Goal: Answer question/provide support

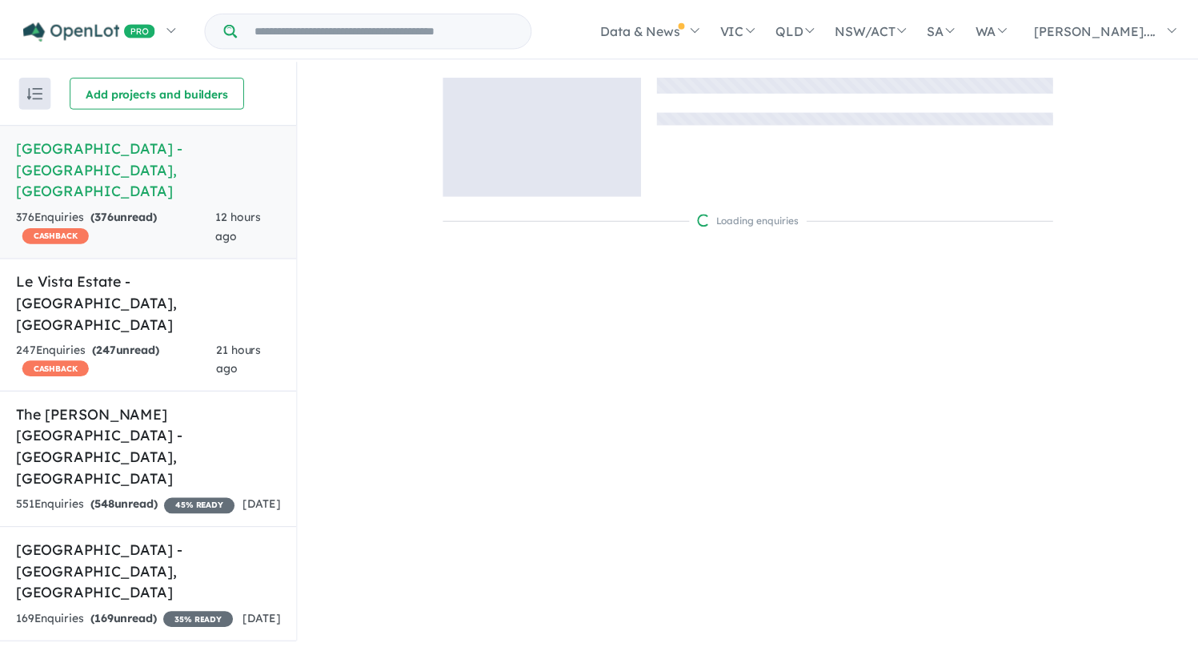
scroll to position [2, 0]
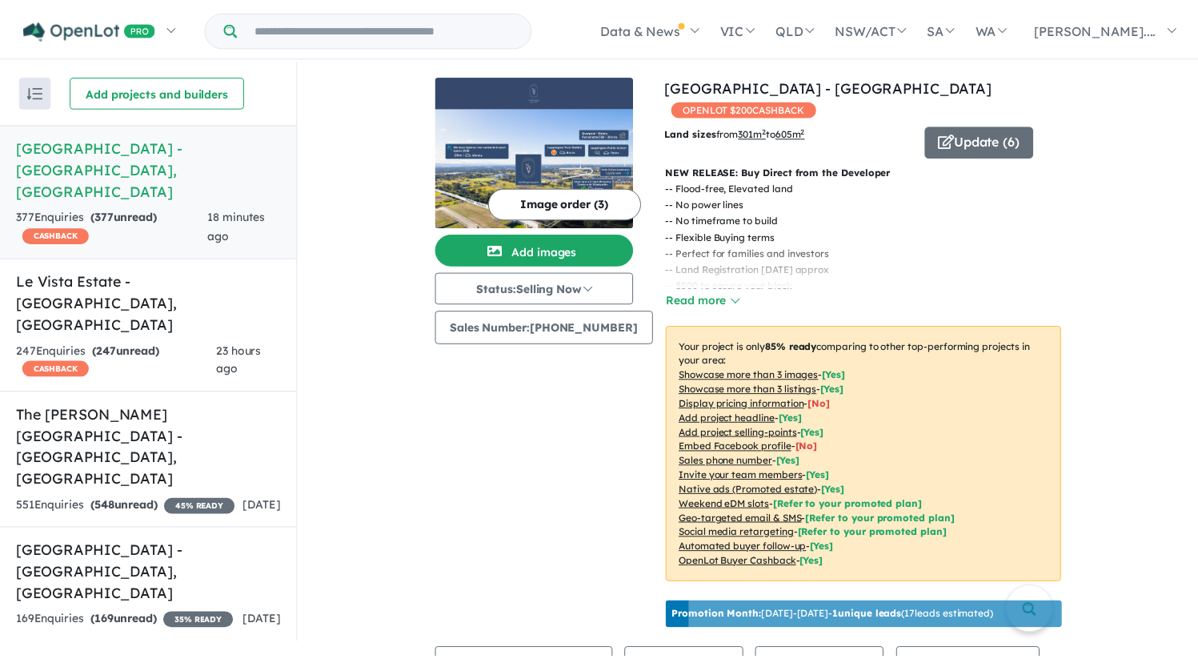
scroll to position [2, 0]
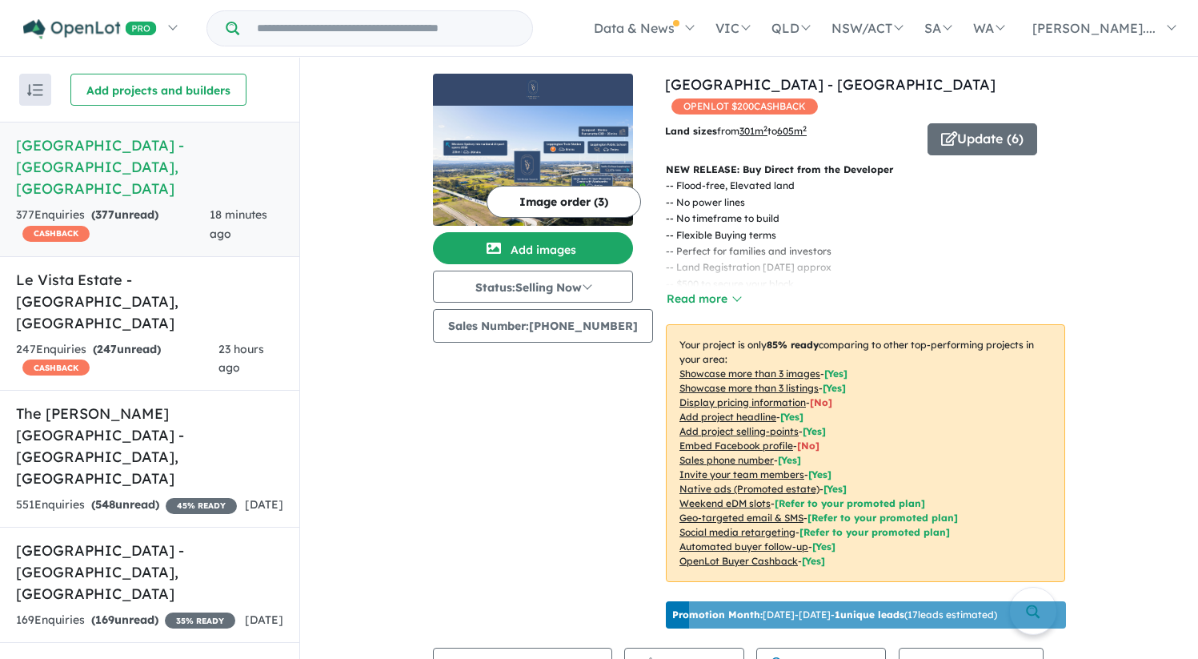
click at [254, 155] on h5 "[GEOGRAPHIC_DATA] - [GEOGRAPHIC_DATA] , [GEOGRAPHIC_DATA]" at bounding box center [149, 166] width 267 height 65
click at [175, 175] on h5 "[GEOGRAPHIC_DATA] - [GEOGRAPHIC_DATA] , [GEOGRAPHIC_DATA]" at bounding box center [149, 166] width 267 height 65
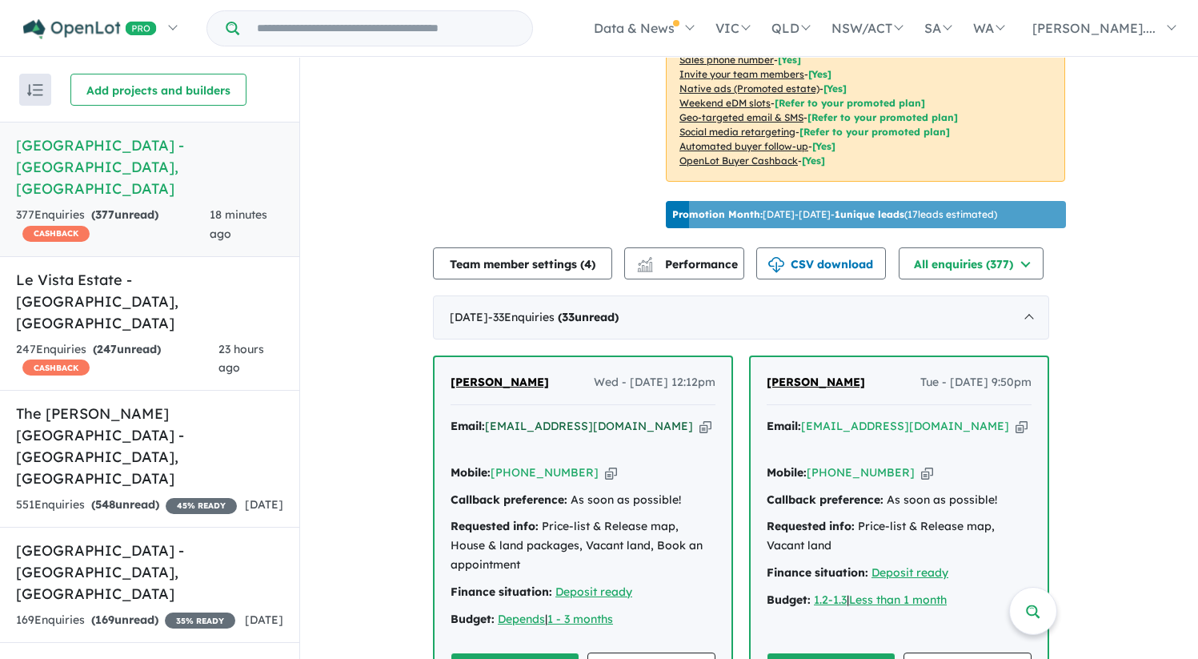
scroll to position [443, 0]
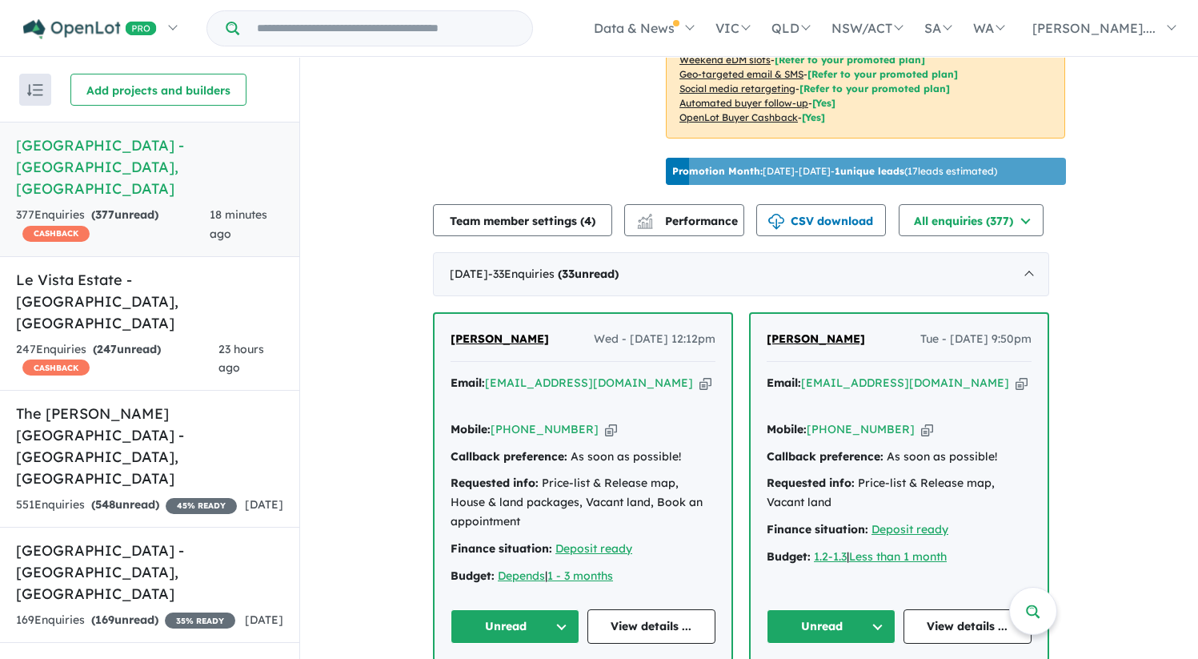
click at [521, 346] on span "[PERSON_NAME]" at bounding box center [500, 338] width 98 height 14
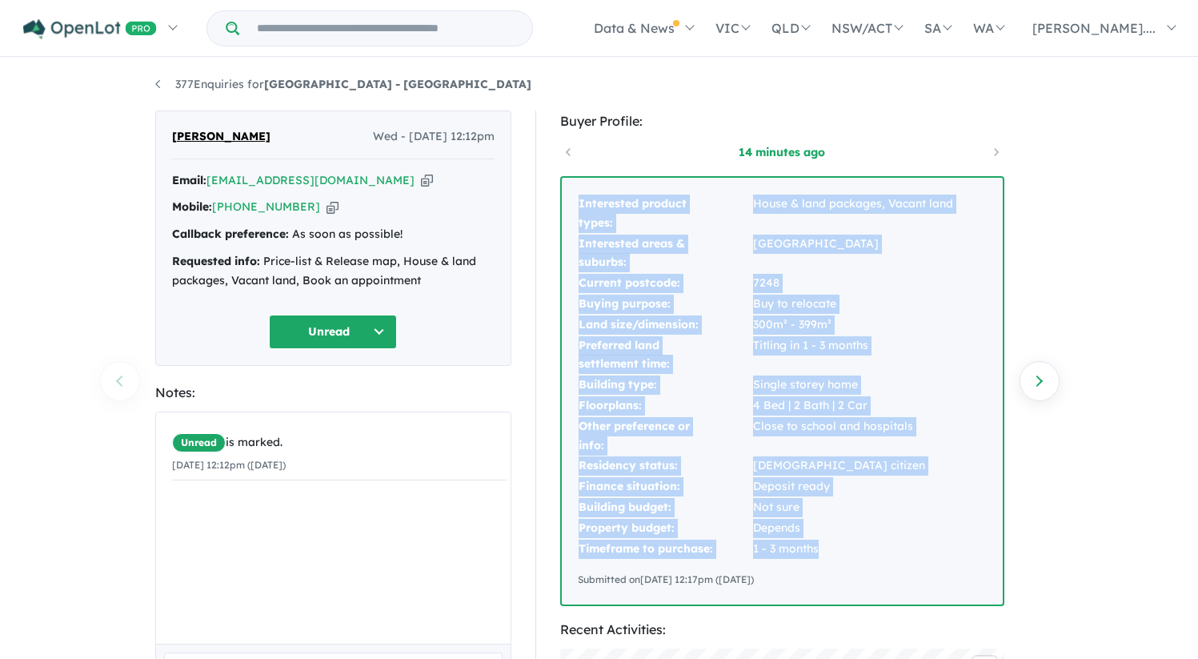
drag, startPoint x: 579, startPoint y: 201, endPoint x: 897, endPoint y: 541, distance: 466.1
click at [897, 541] on tbody "Interested product types: House & land packages, Vacant land Interested areas &…" at bounding box center [766, 376] width 376 height 365
copy tbody "Interested product types: House & land packages, Vacant land Interested areas &…"
